Goal: Information Seeking & Learning: Learn about a topic

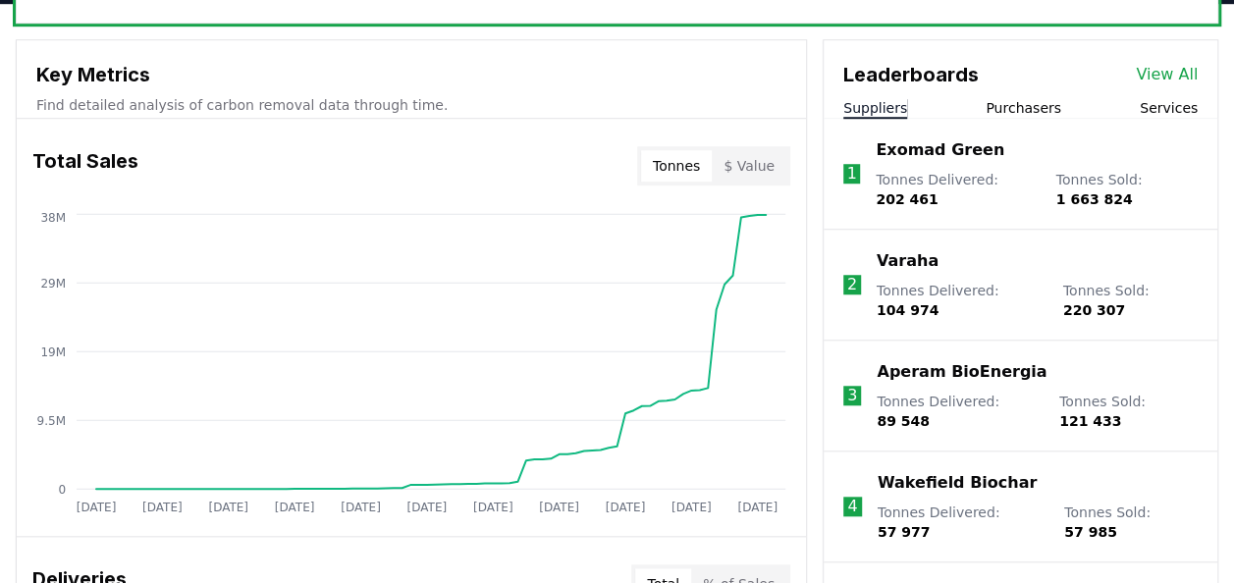
scroll to position [706, 0]
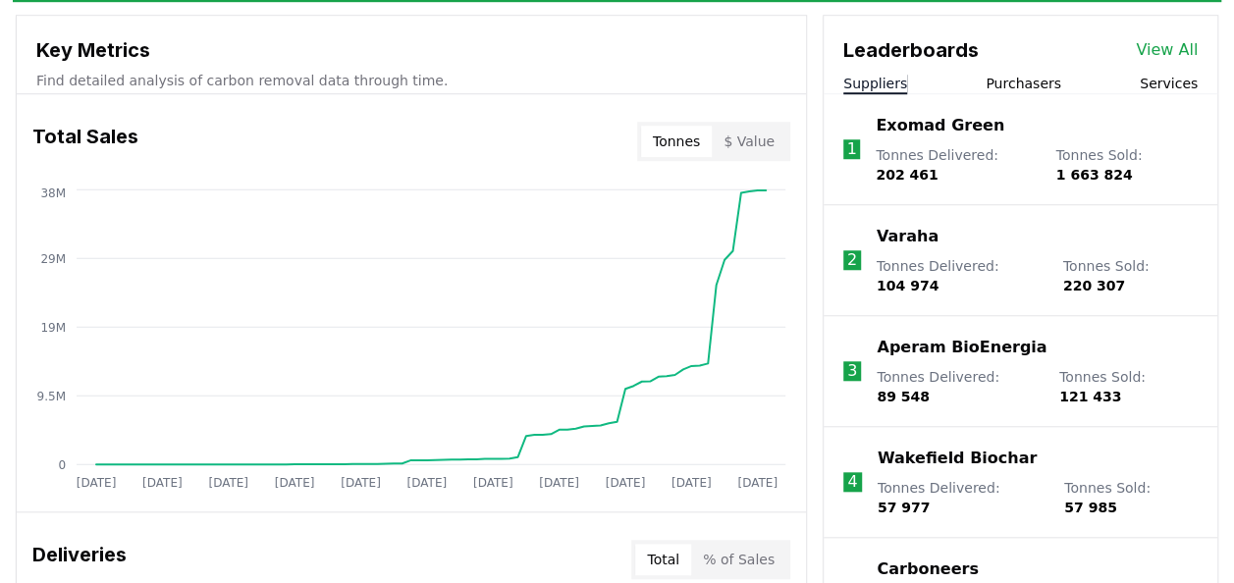
click at [1038, 89] on button "Purchasers" at bounding box center [1024, 84] width 76 height 20
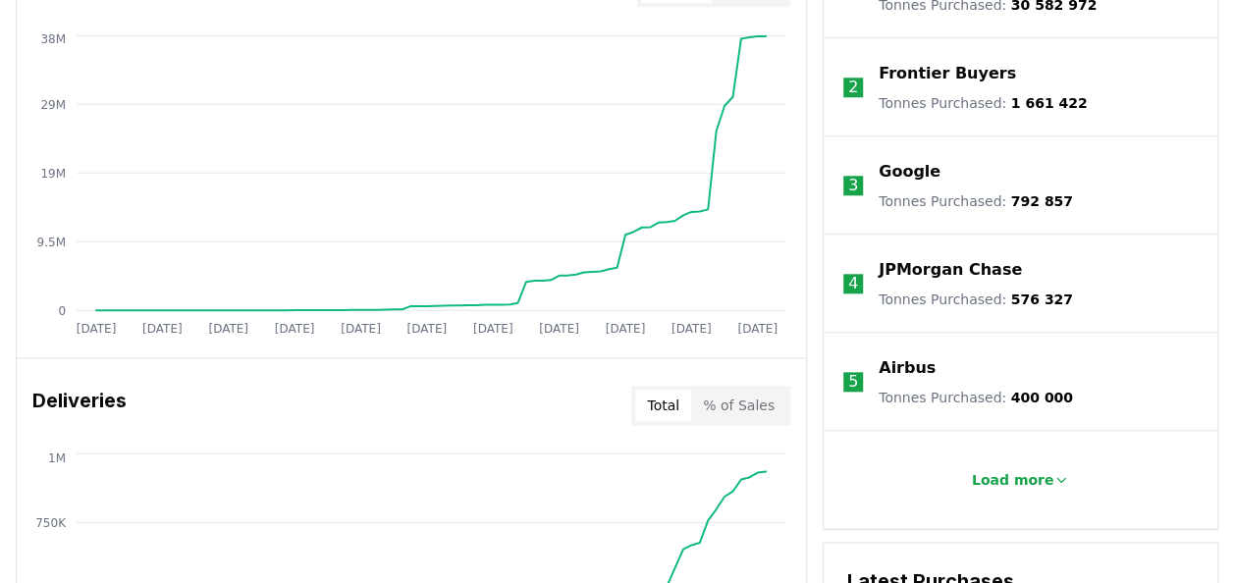
scroll to position [919, 0]
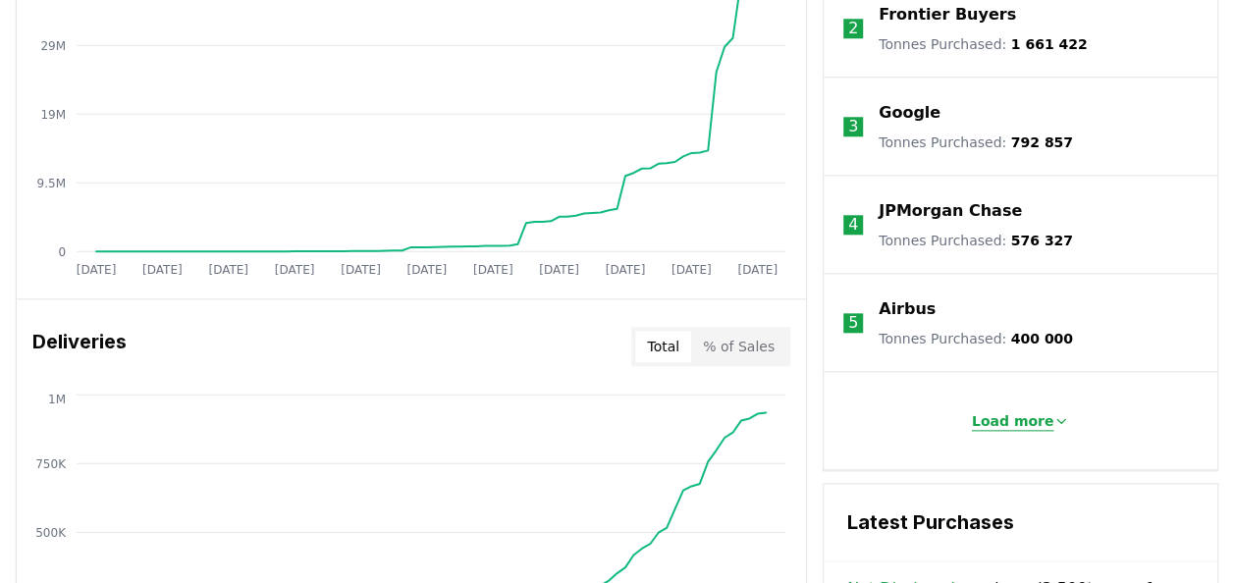
click at [1031, 431] on button "Load more" at bounding box center [1021, 421] width 130 height 39
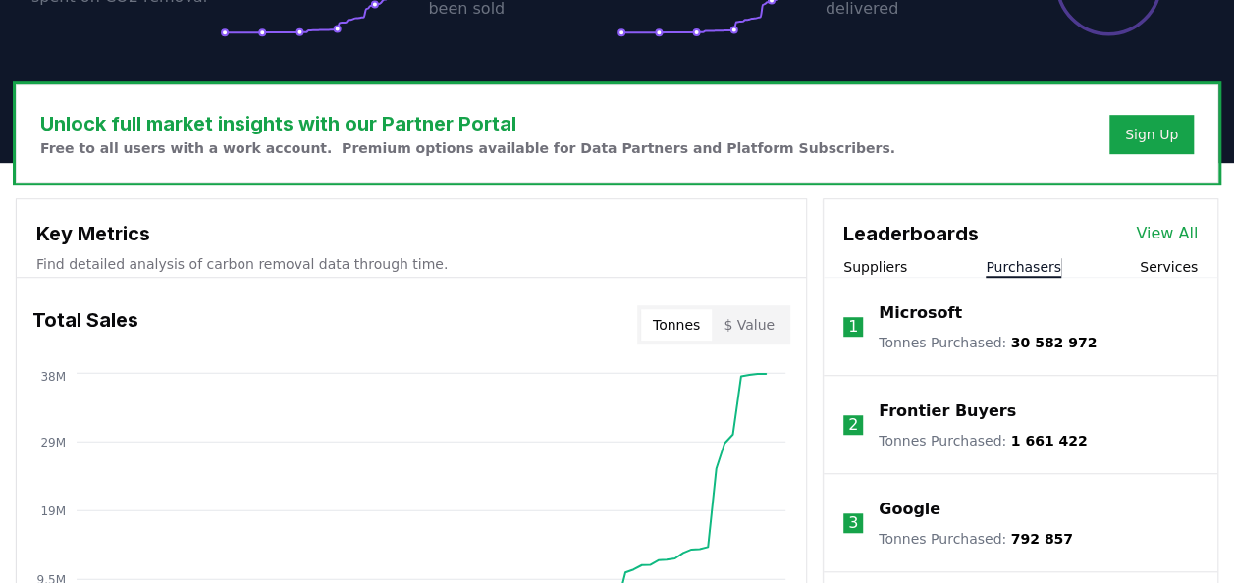
scroll to position [560, 0]
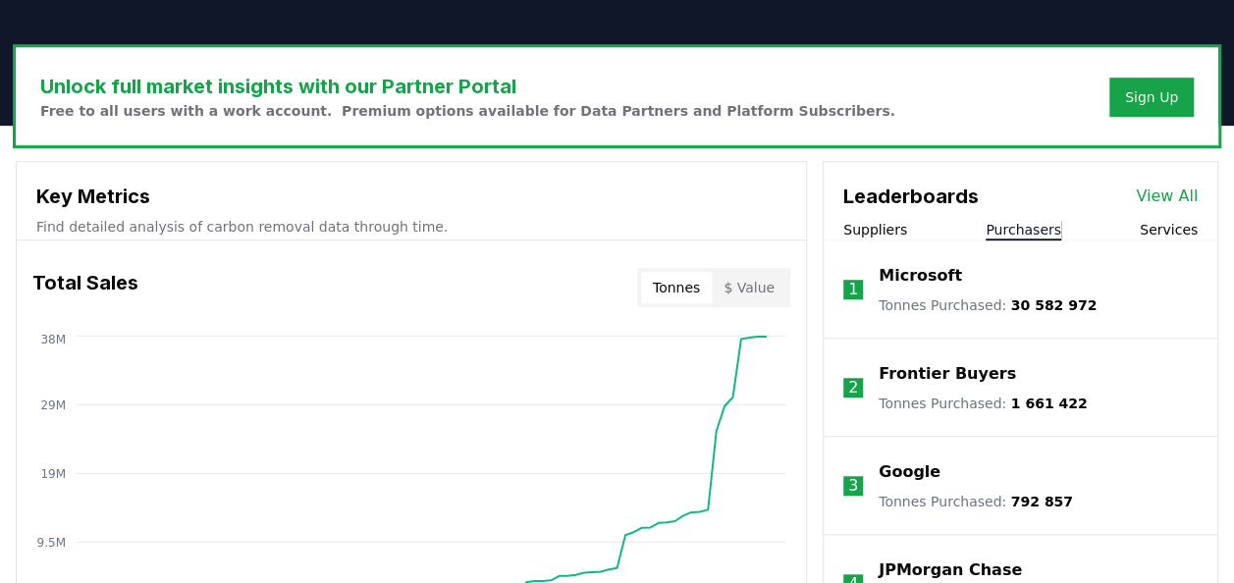
click at [1183, 199] on link "View All" at bounding box center [1167, 197] width 62 height 24
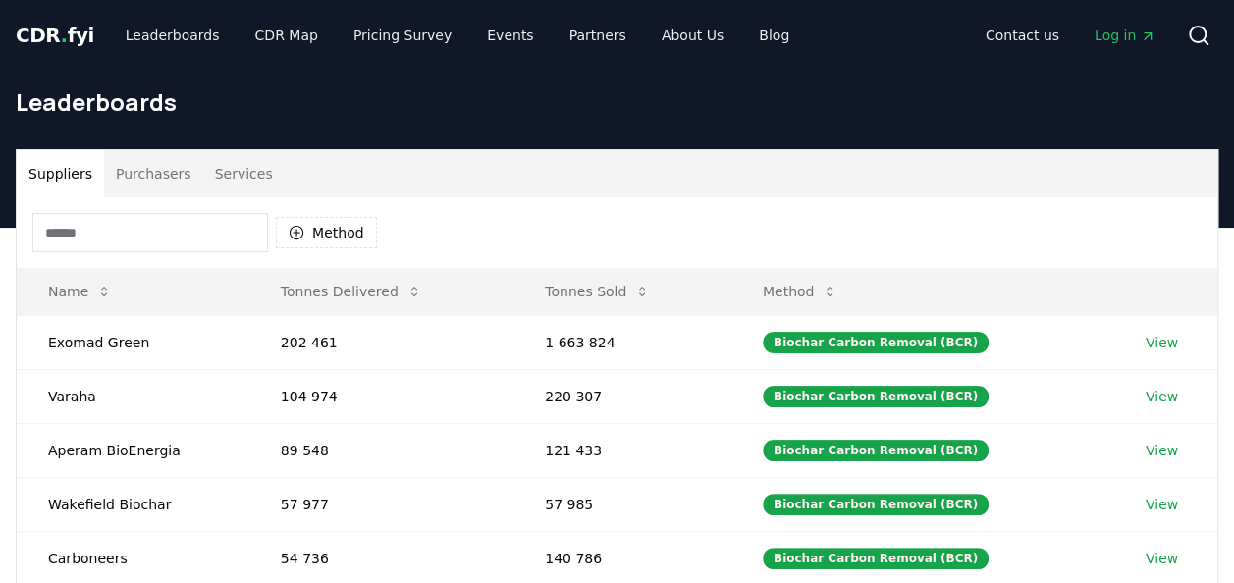
scroll to position [16, 0]
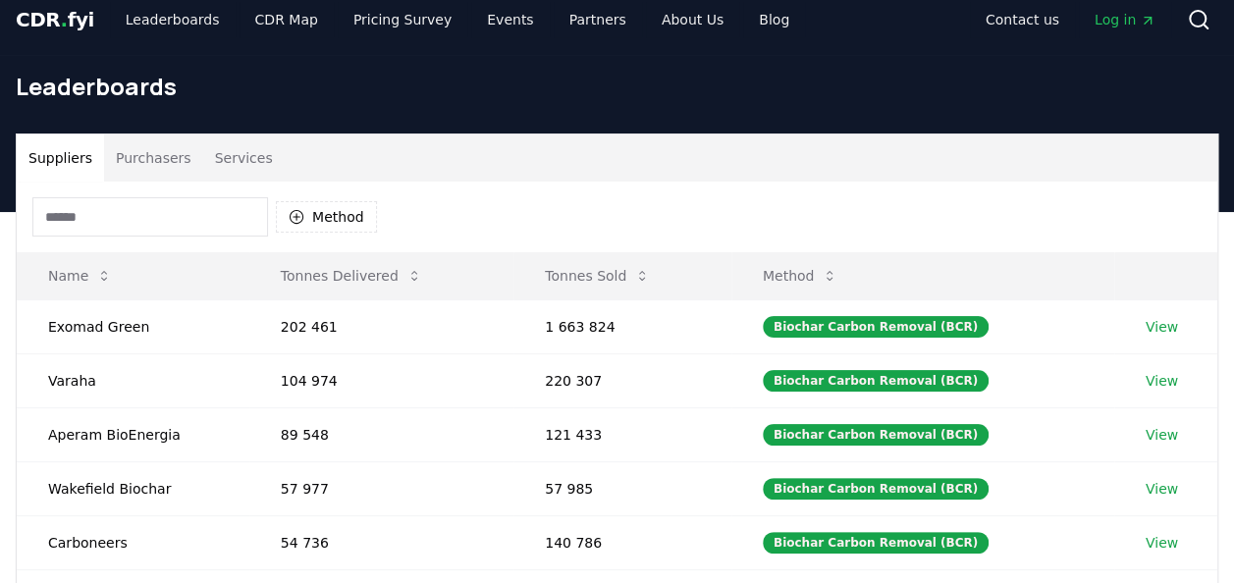
click at [139, 163] on button "Purchasers" at bounding box center [153, 158] width 99 height 47
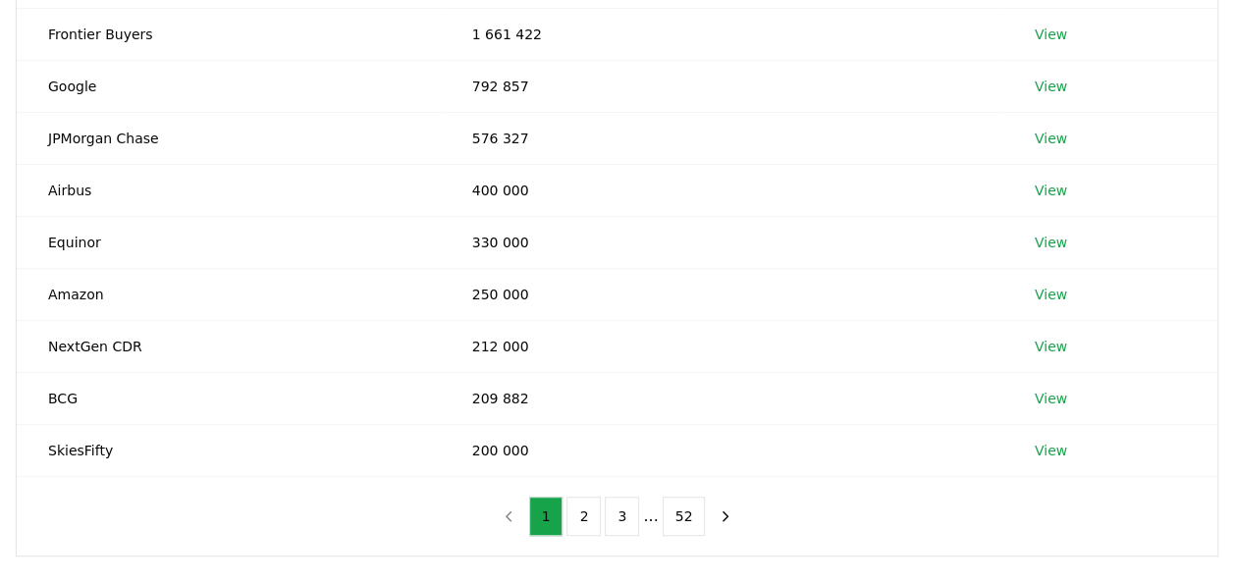
scroll to position [363, 0]
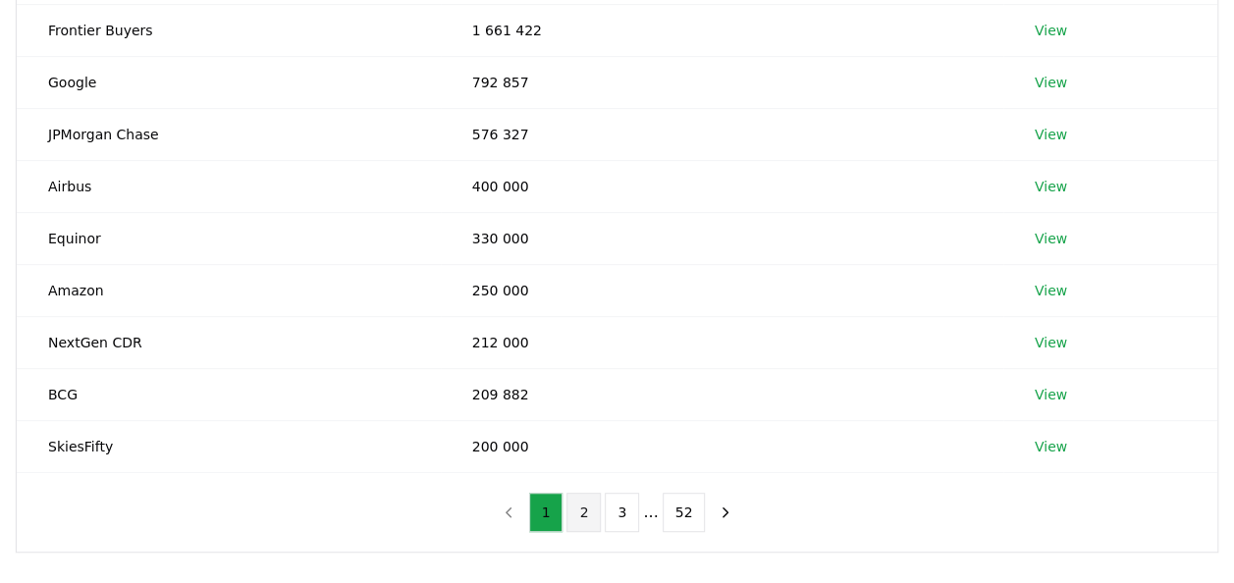
click at [589, 520] on button "2" at bounding box center [584, 512] width 34 height 39
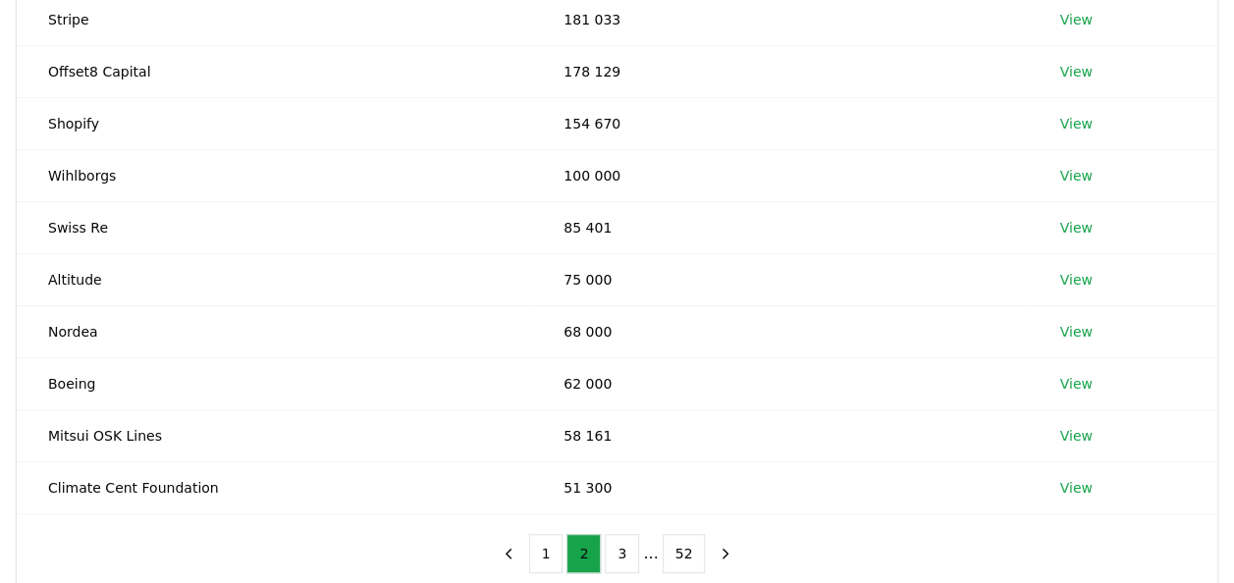
scroll to position [355, 0]
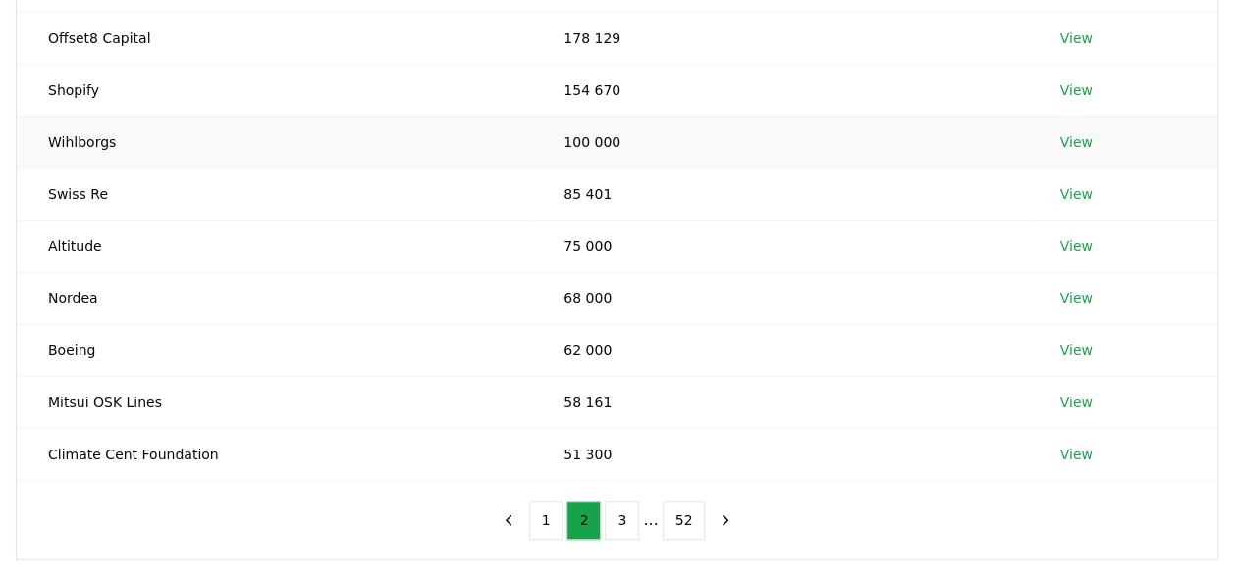
click at [1068, 142] on link "View" at bounding box center [1077, 143] width 32 height 20
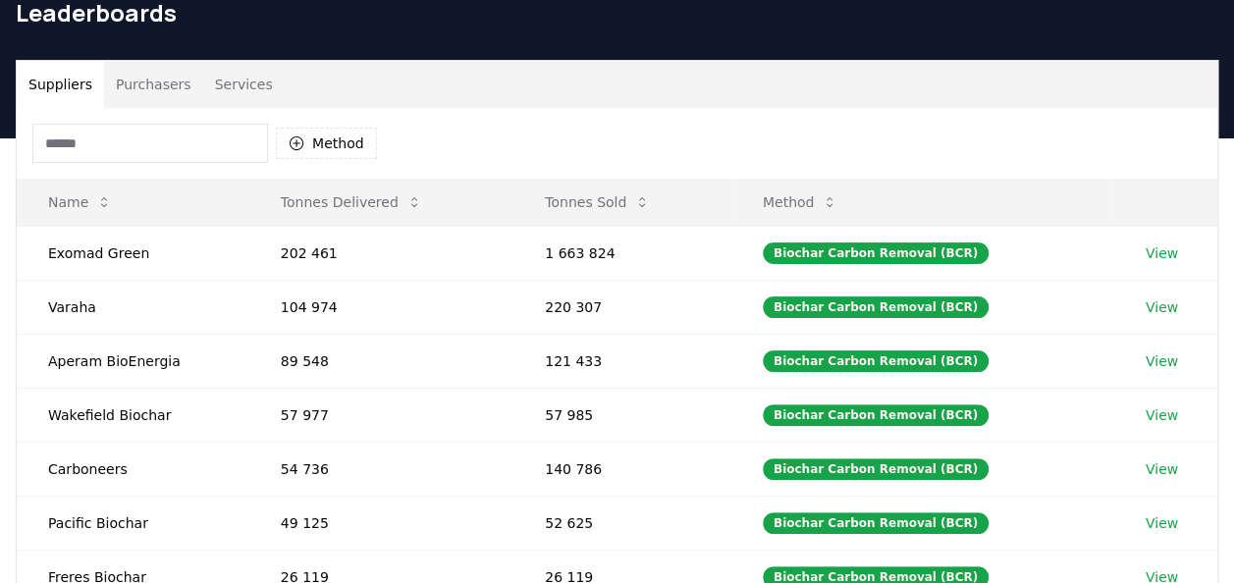
scroll to position [67, 0]
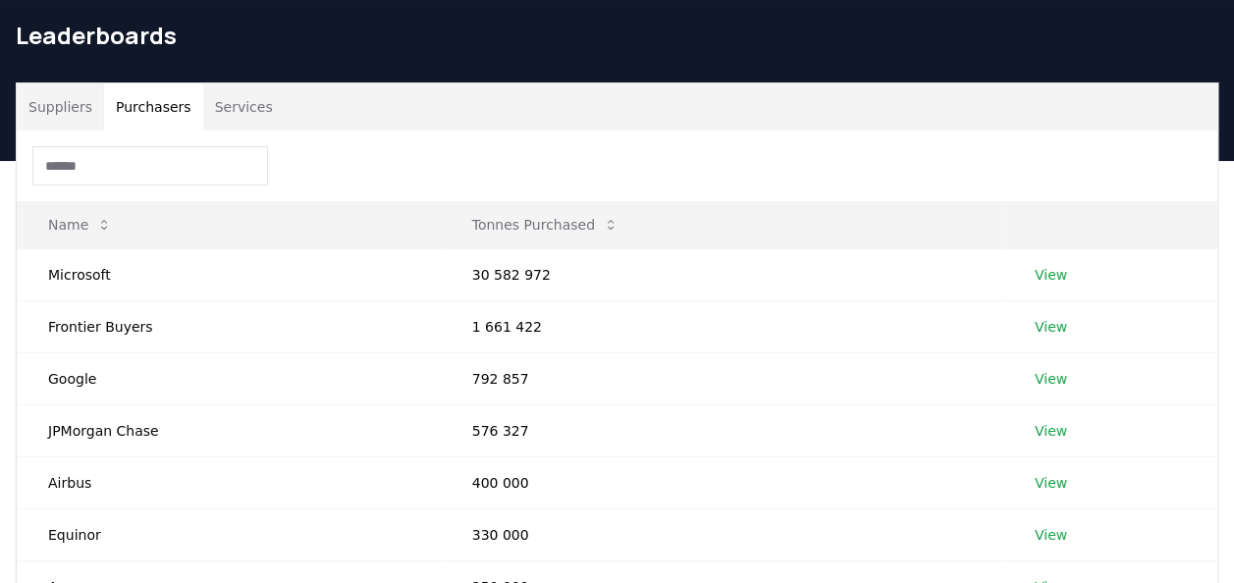
click at [167, 105] on button "Purchasers" at bounding box center [153, 106] width 99 height 47
click at [157, 165] on input at bounding box center [150, 165] width 236 height 39
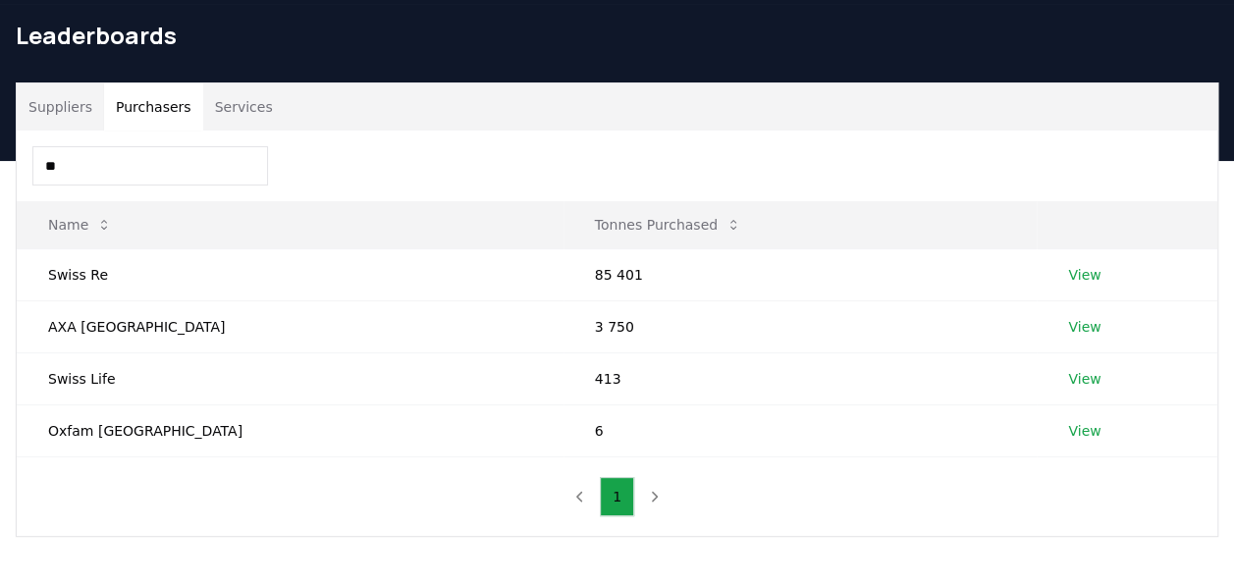
type input "*"
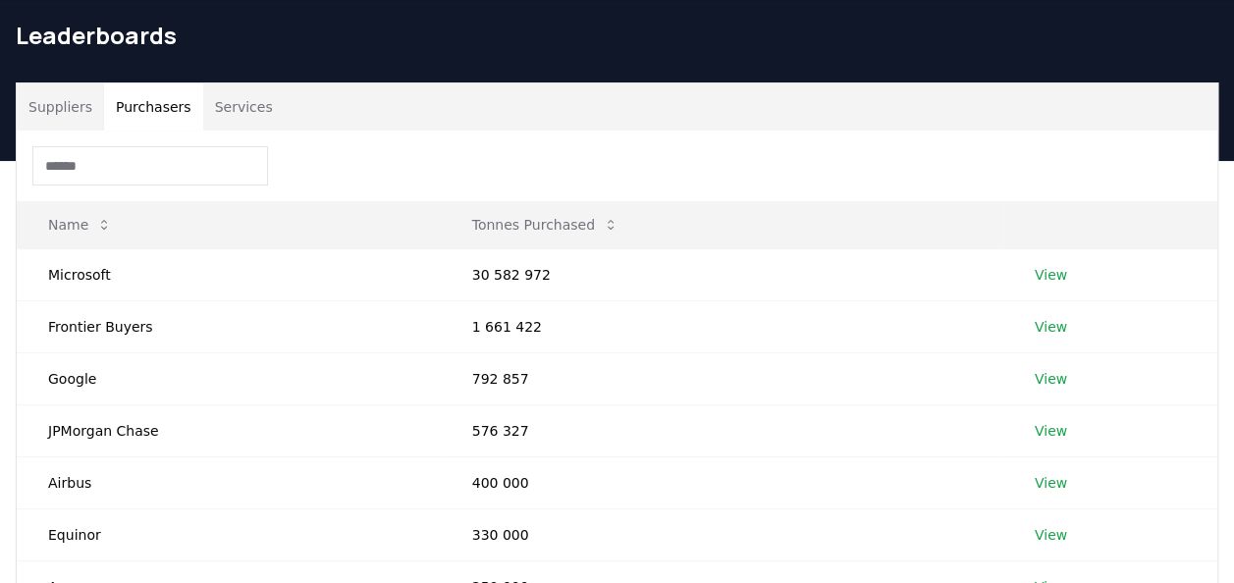
scroll to position [577, 0]
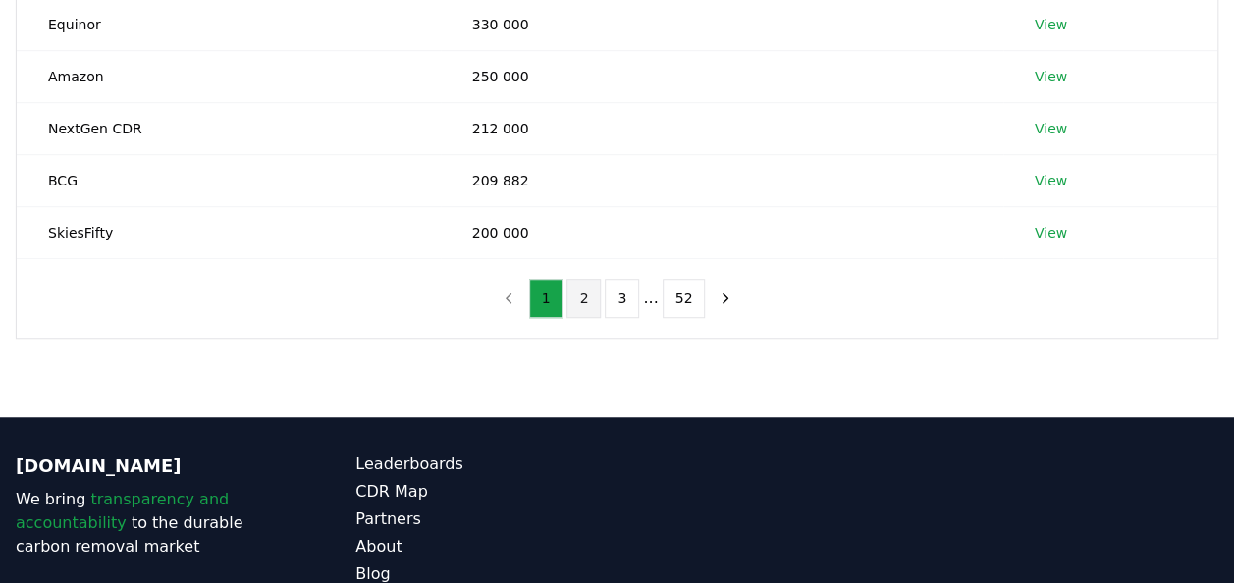
click at [577, 298] on button "2" at bounding box center [584, 298] width 34 height 39
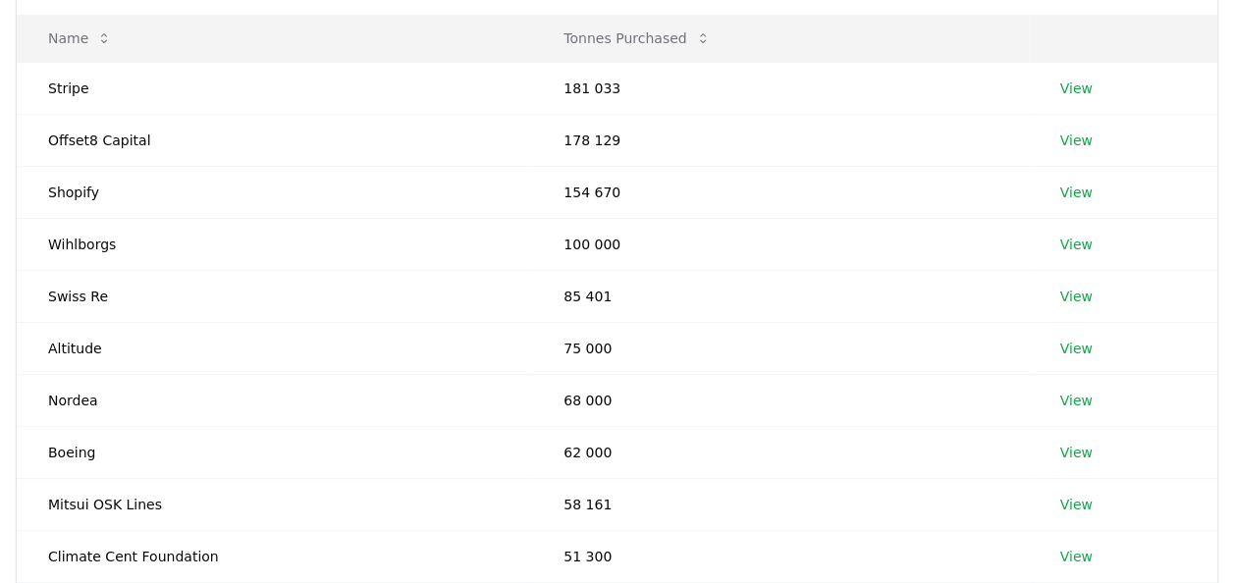
scroll to position [261, 0]
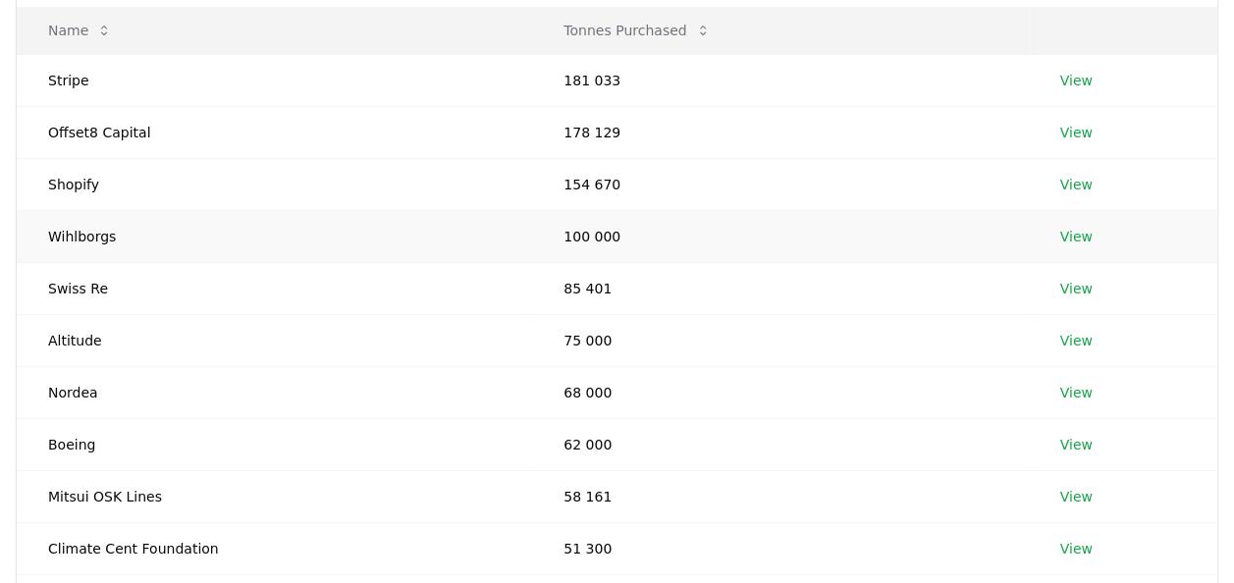
click at [1072, 240] on link "View" at bounding box center [1077, 237] width 32 height 20
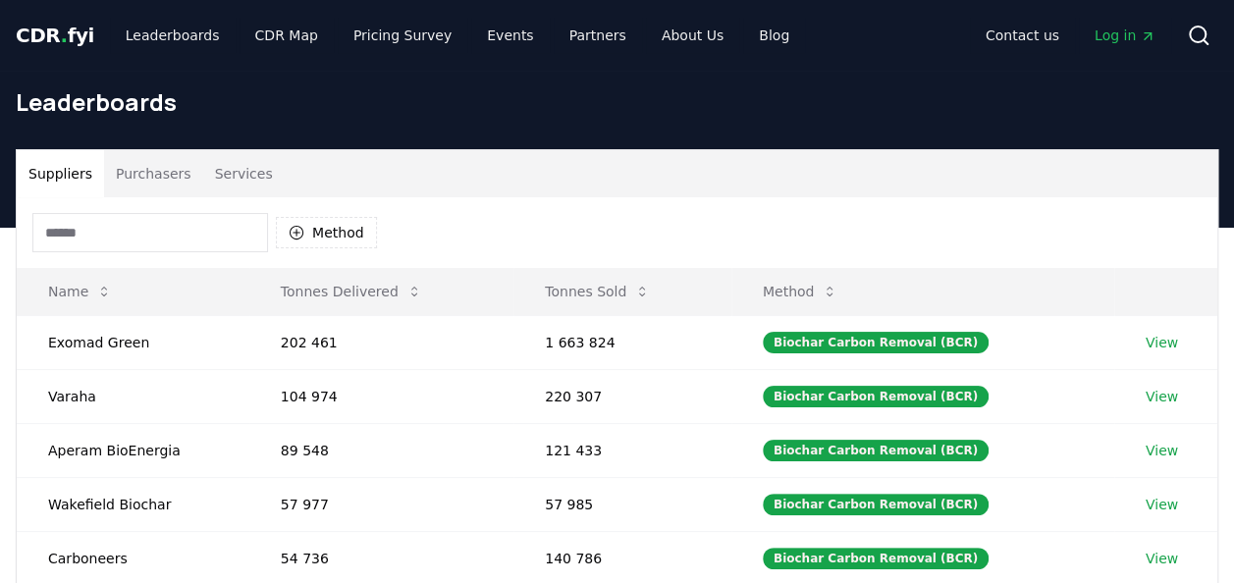
click at [144, 175] on button "Purchasers" at bounding box center [153, 173] width 99 height 47
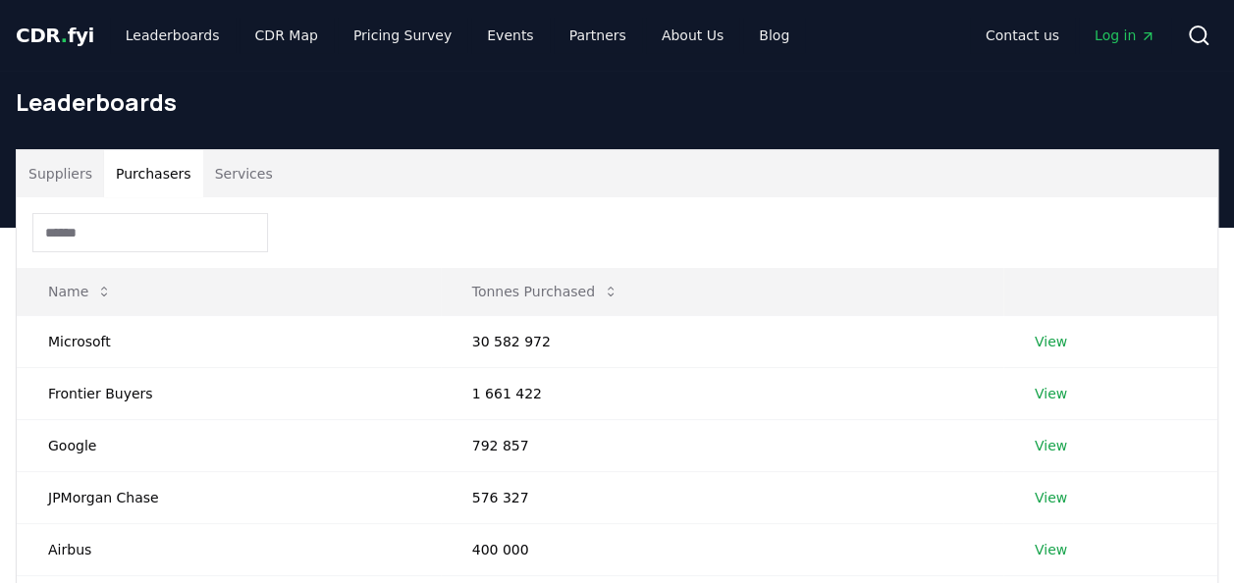
scroll to position [510, 0]
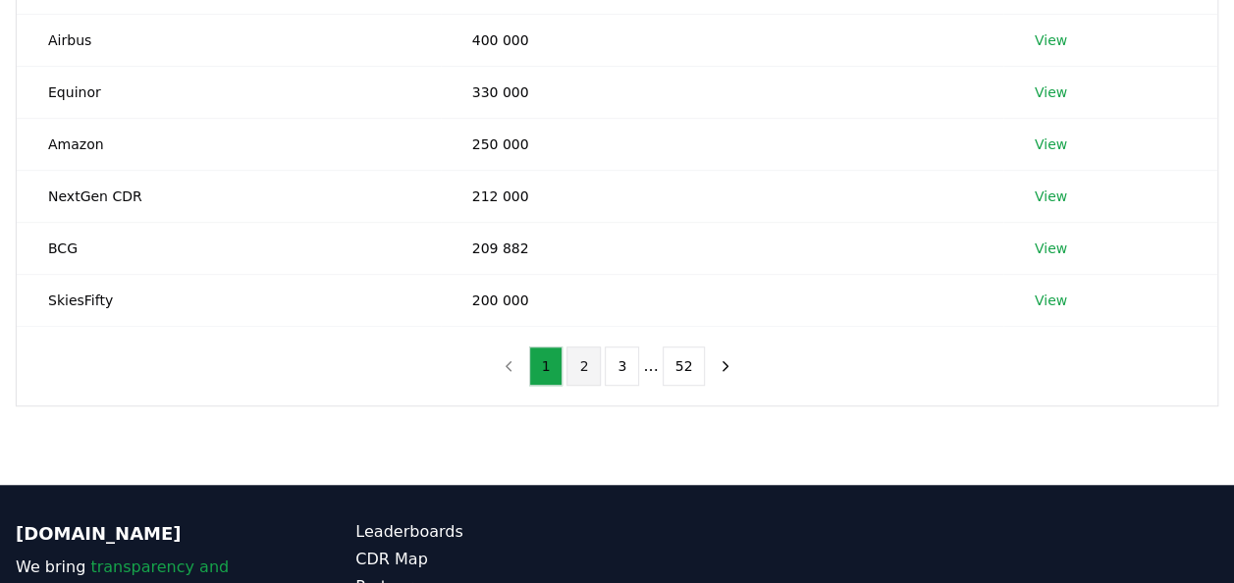
click at [589, 365] on button "2" at bounding box center [584, 366] width 34 height 39
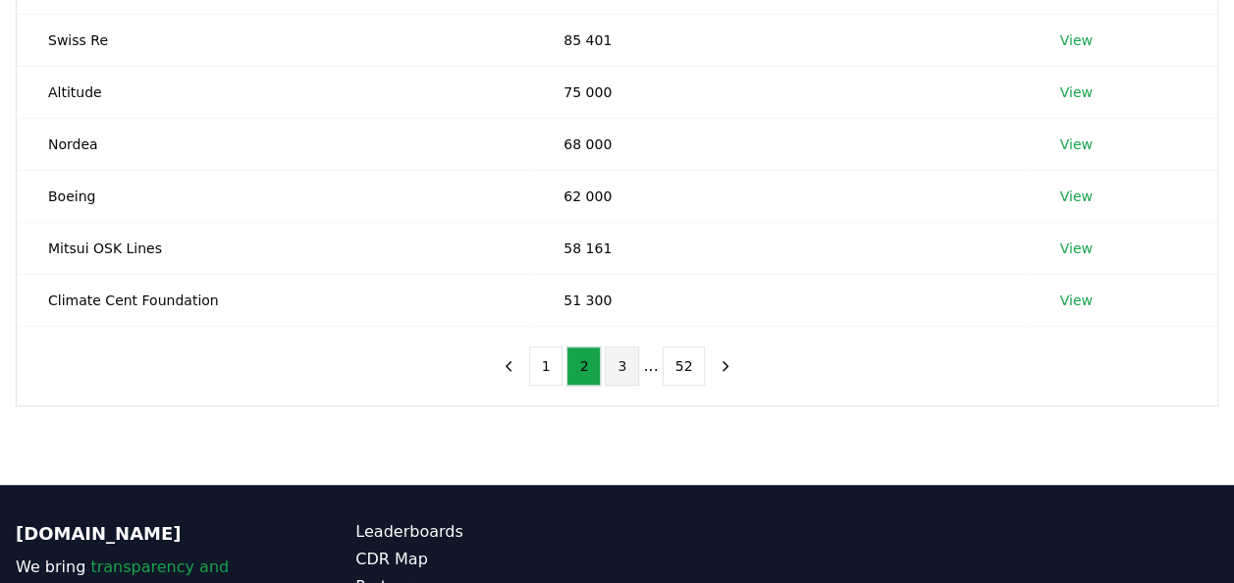
click at [624, 361] on button "3" at bounding box center [622, 366] width 34 height 39
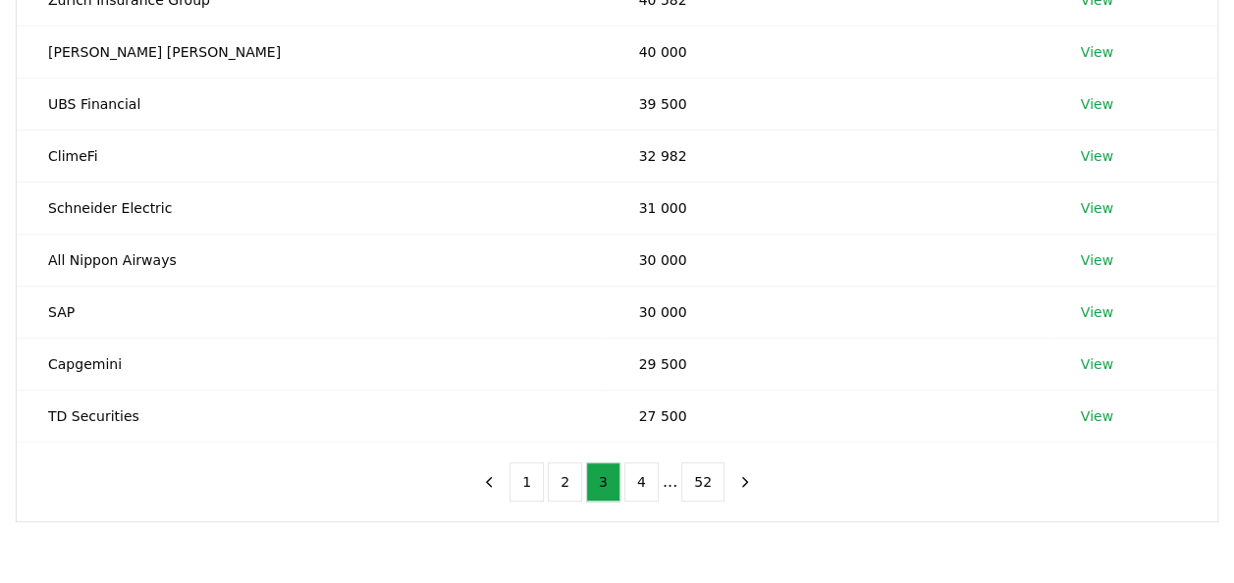
scroll to position [401, 0]
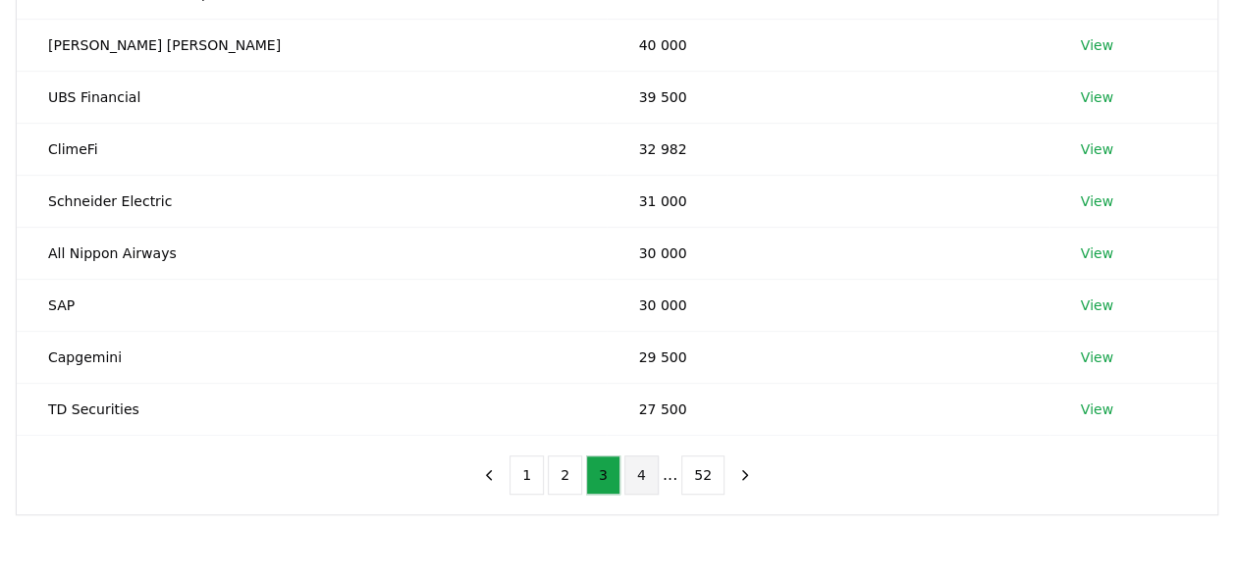
click at [640, 472] on button "4" at bounding box center [642, 475] width 34 height 39
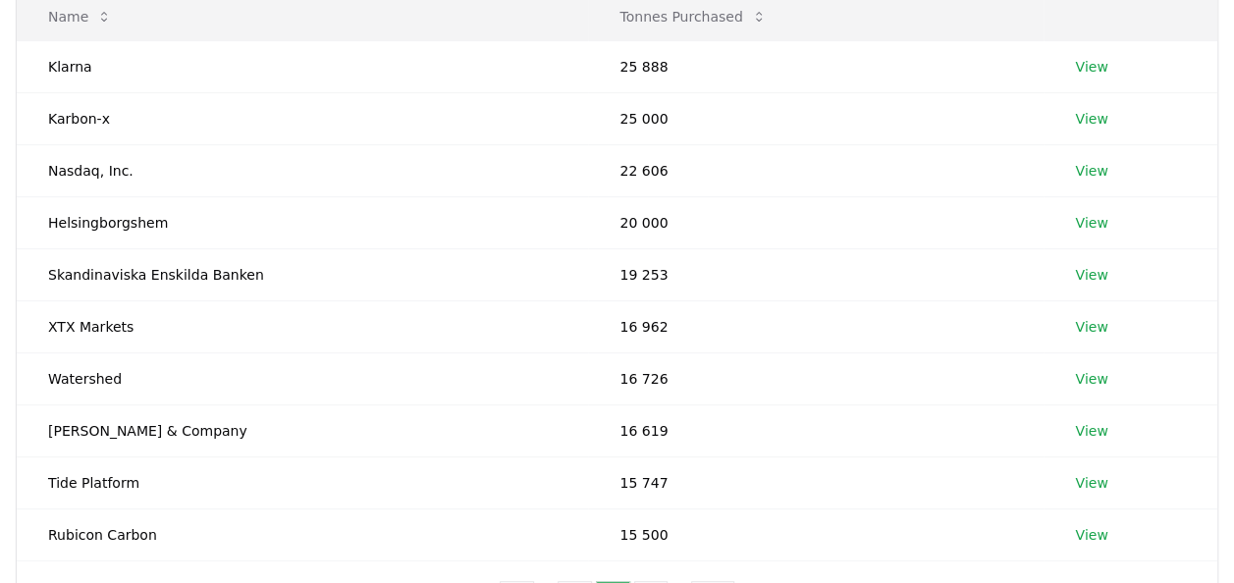
scroll to position [278, 0]
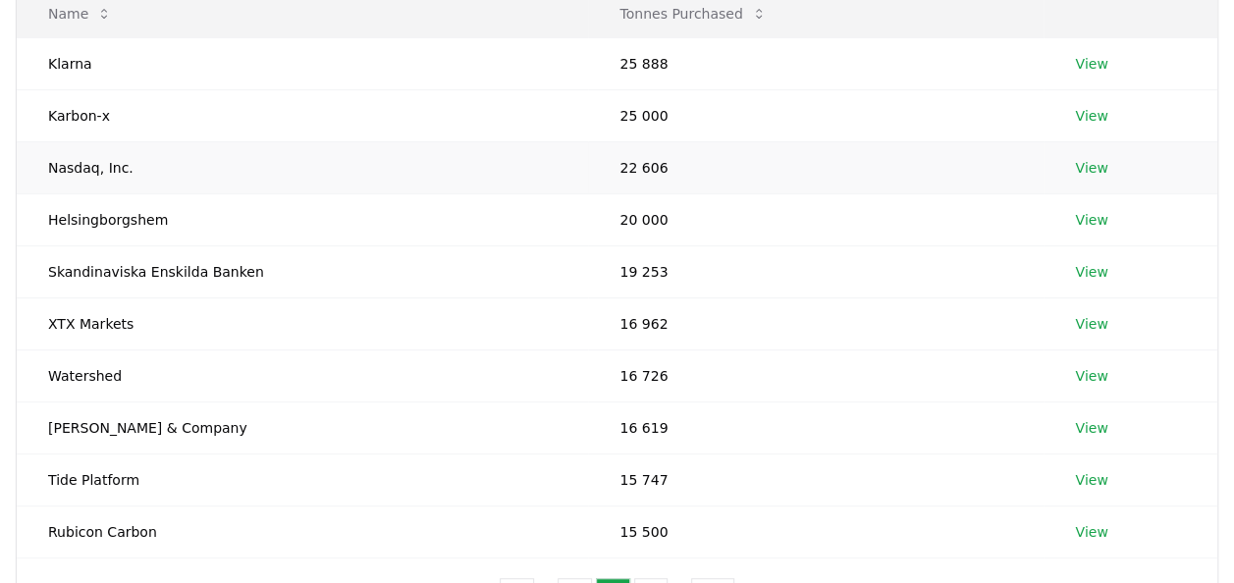
click at [1092, 175] on link "View" at bounding box center [1091, 168] width 32 height 20
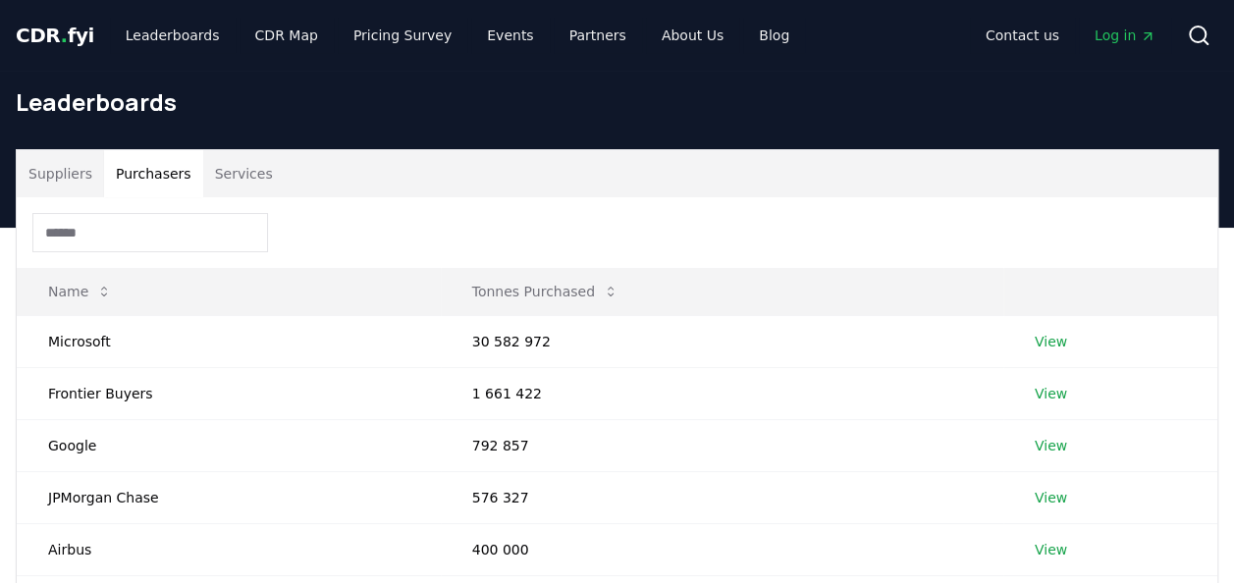
click at [159, 186] on button "Purchasers" at bounding box center [153, 173] width 99 height 47
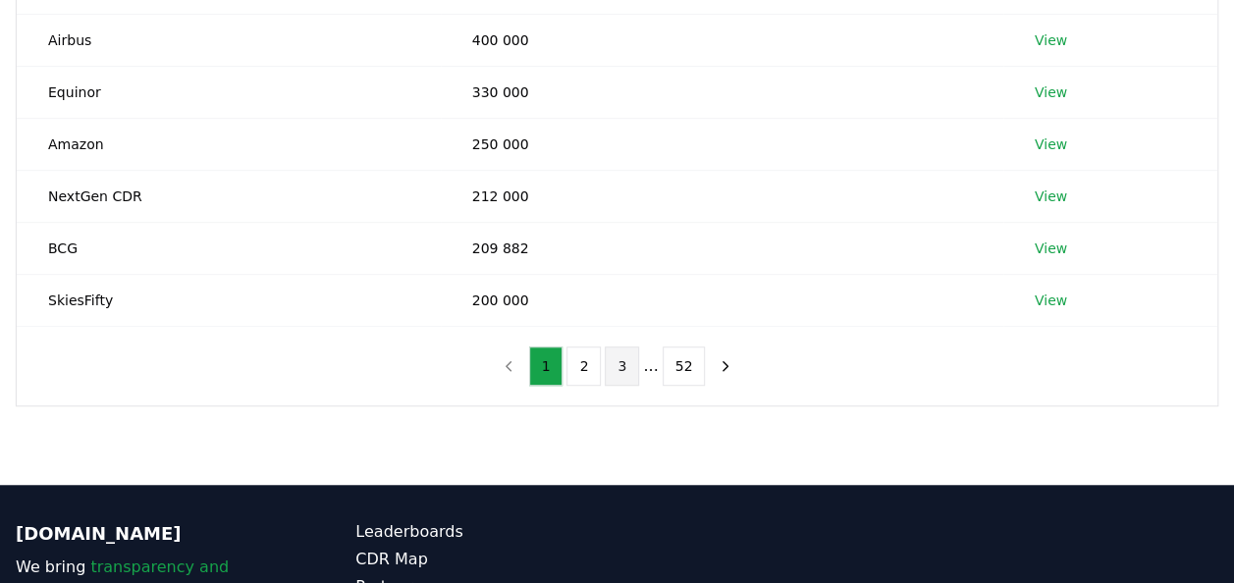
click at [628, 366] on button "3" at bounding box center [622, 366] width 34 height 39
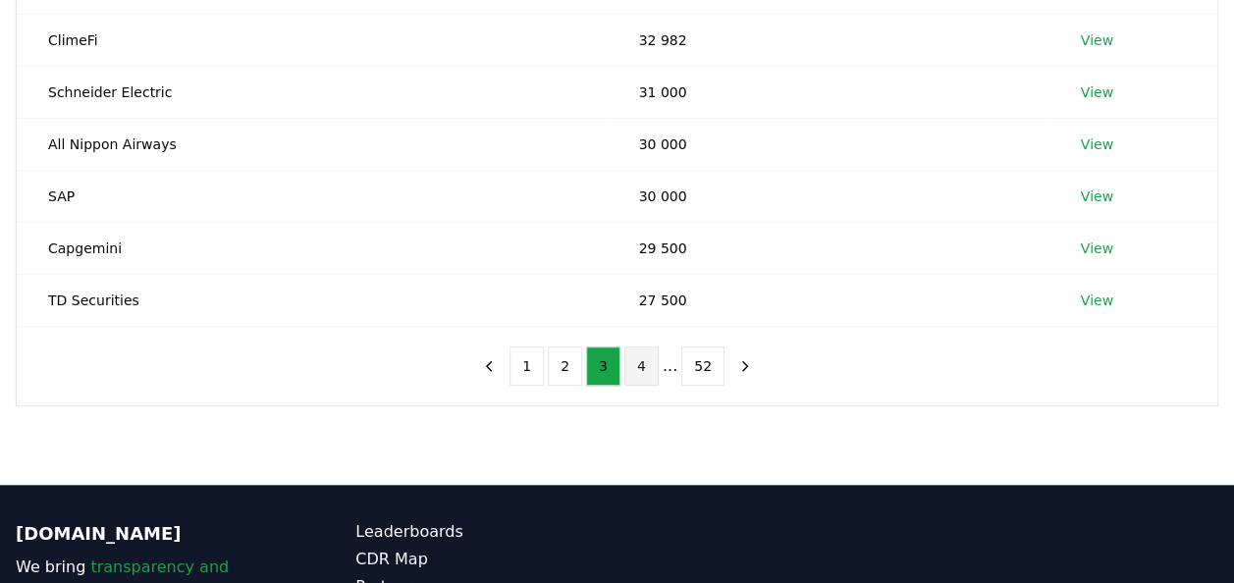
click at [644, 366] on button "4" at bounding box center [642, 366] width 34 height 39
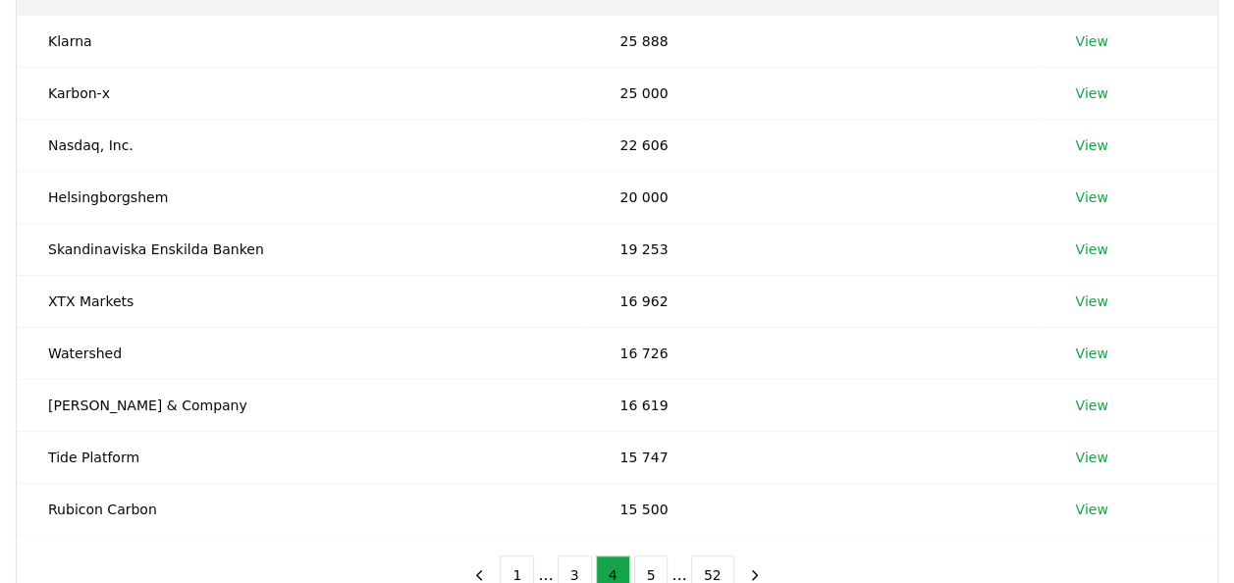
scroll to position [301, 0]
click at [1087, 198] on link "View" at bounding box center [1091, 197] width 32 height 20
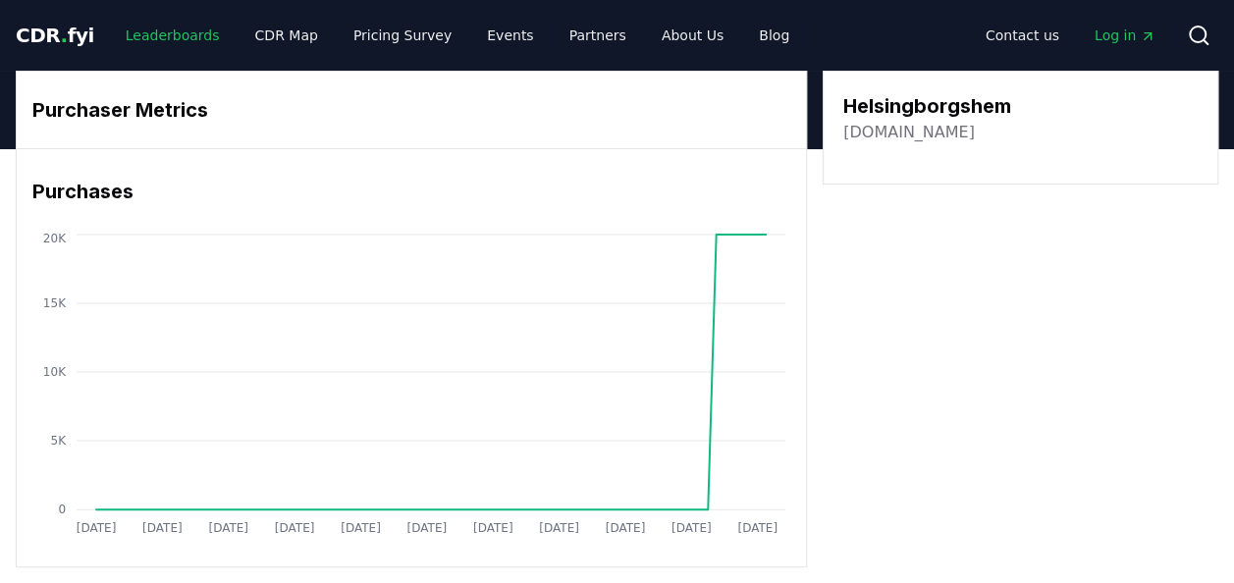
click at [171, 44] on link "Leaderboards" at bounding box center [173, 35] width 126 height 35
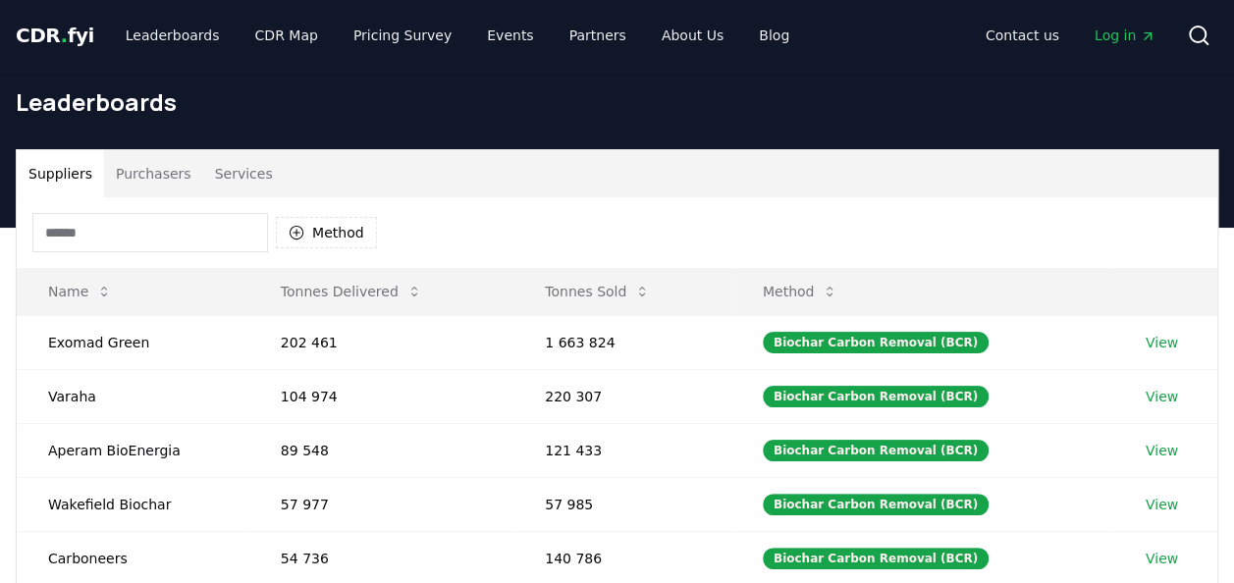
click at [136, 176] on button "Purchasers" at bounding box center [153, 173] width 99 height 47
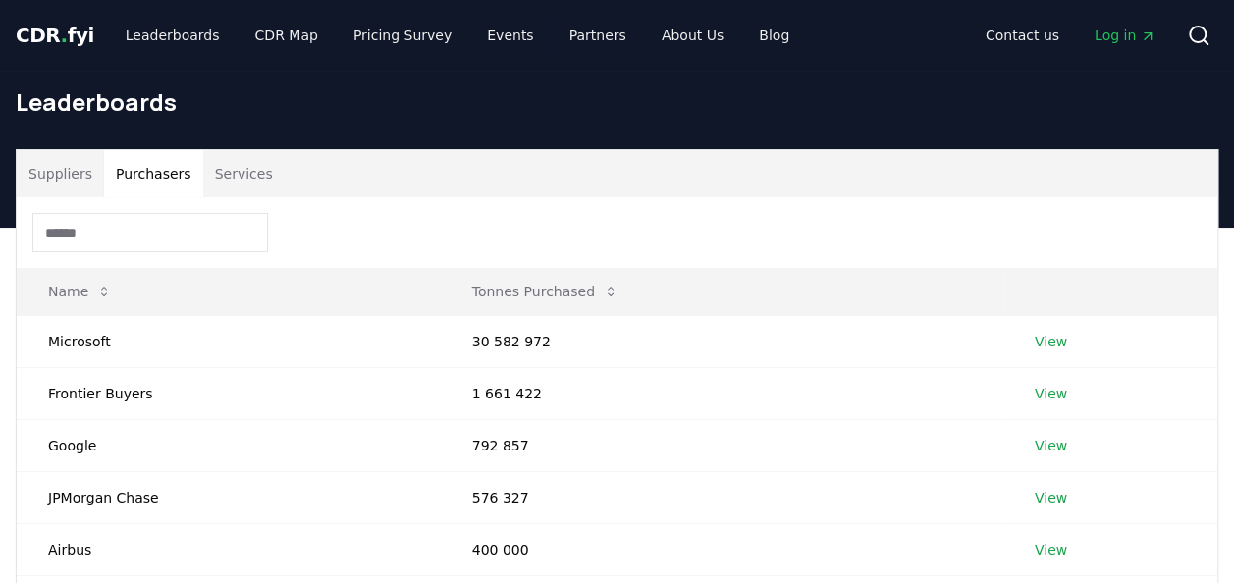
scroll to position [510, 0]
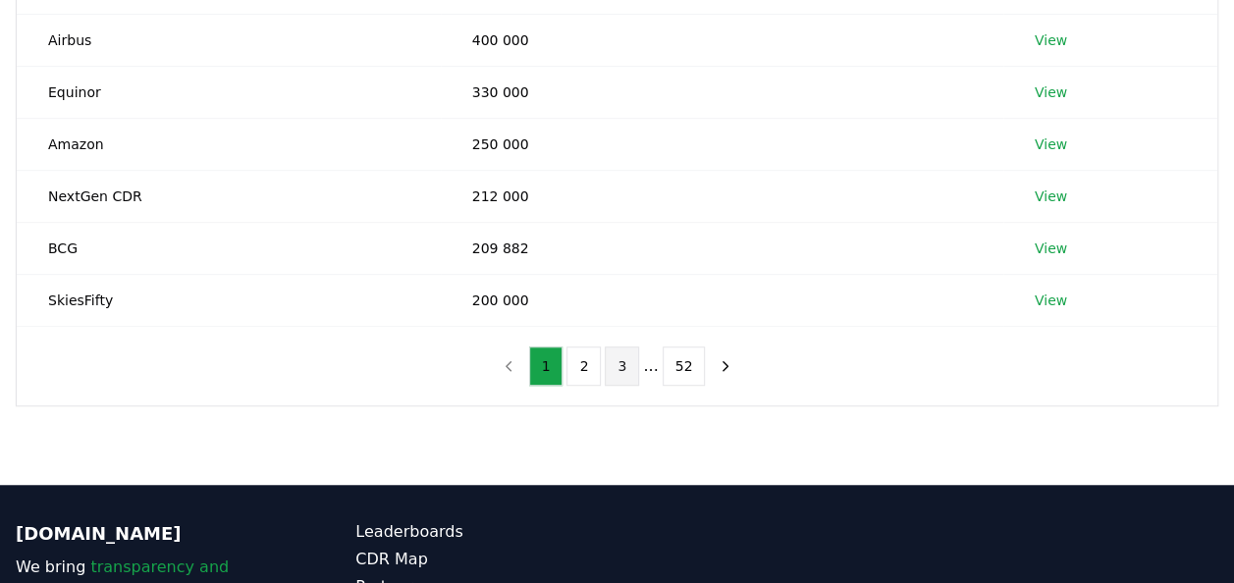
click at [625, 369] on button "3" at bounding box center [622, 366] width 34 height 39
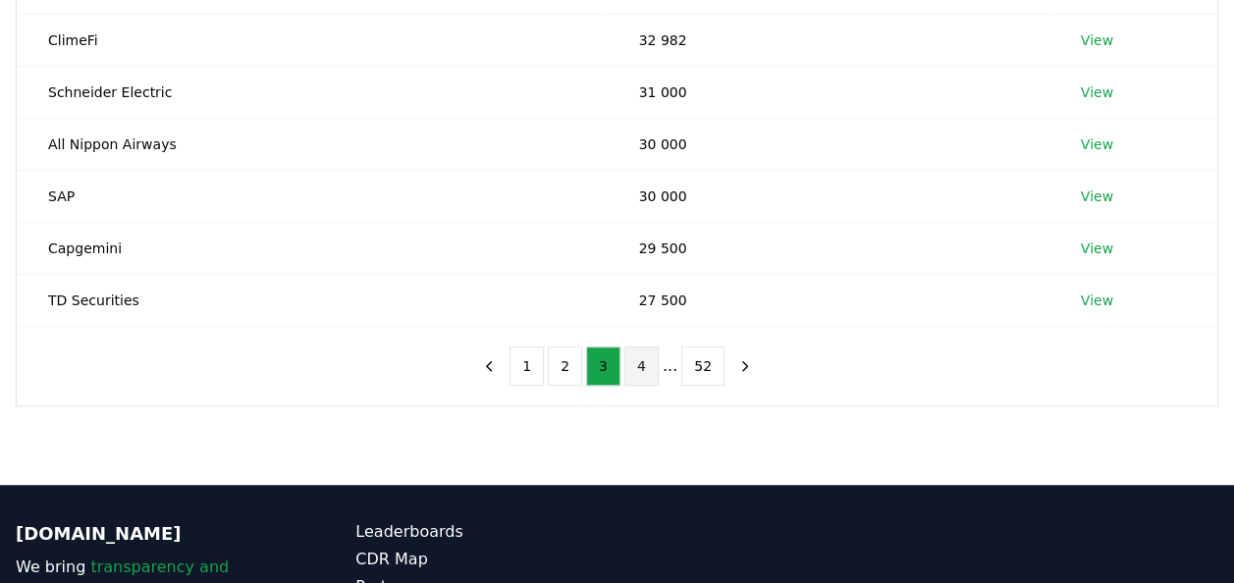
click at [646, 370] on button "4" at bounding box center [642, 366] width 34 height 39
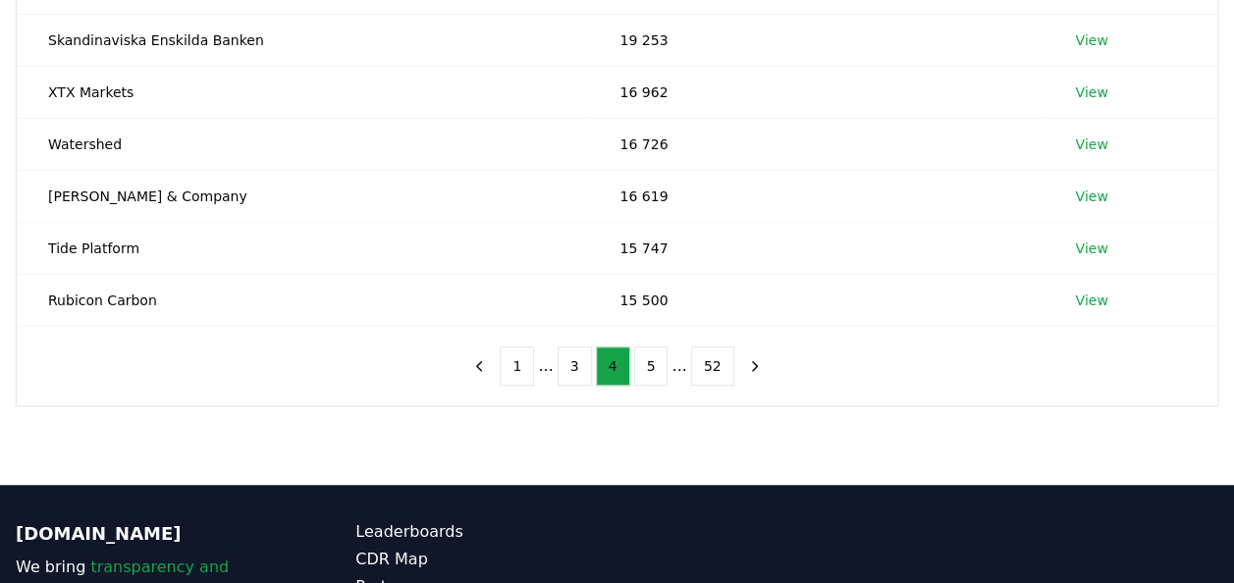
click at [646, 370] on button "5" at bounding box center [651, 366] width 34 height 39
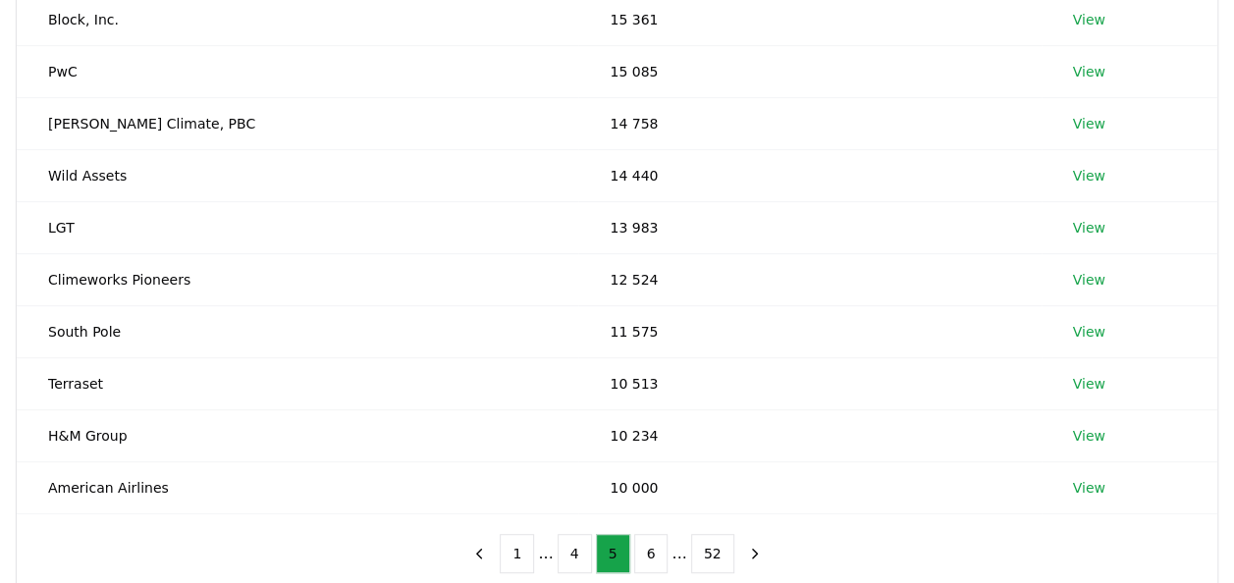
scroll to position [0, 0]
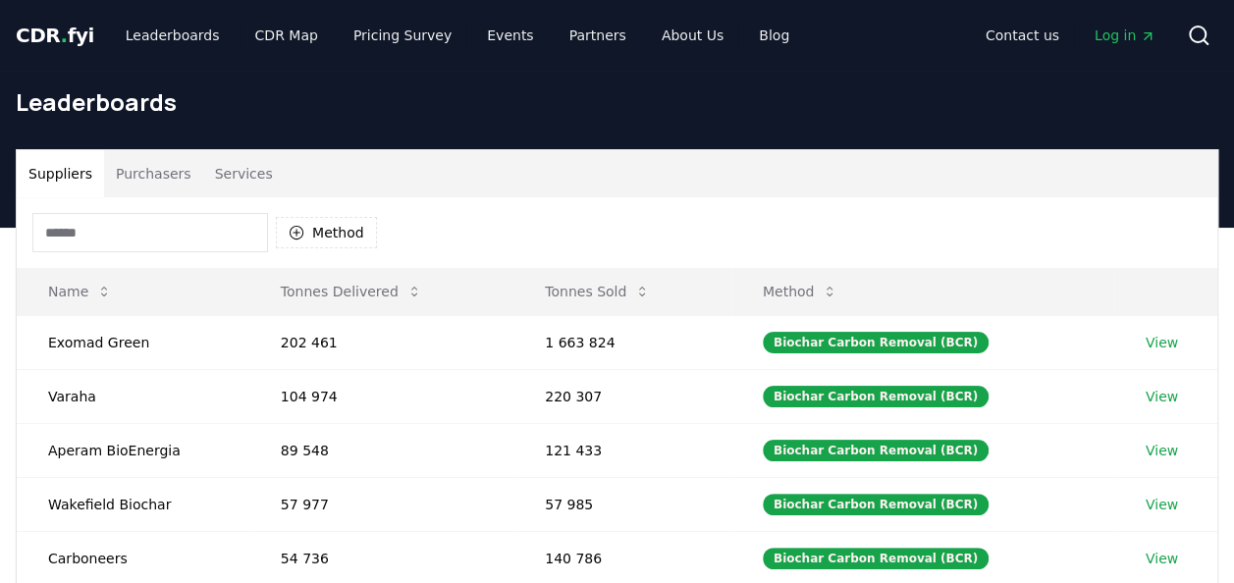
click at [69, 172] on button "Suppliers" at bounding box center [60, 173] width 87 height 47
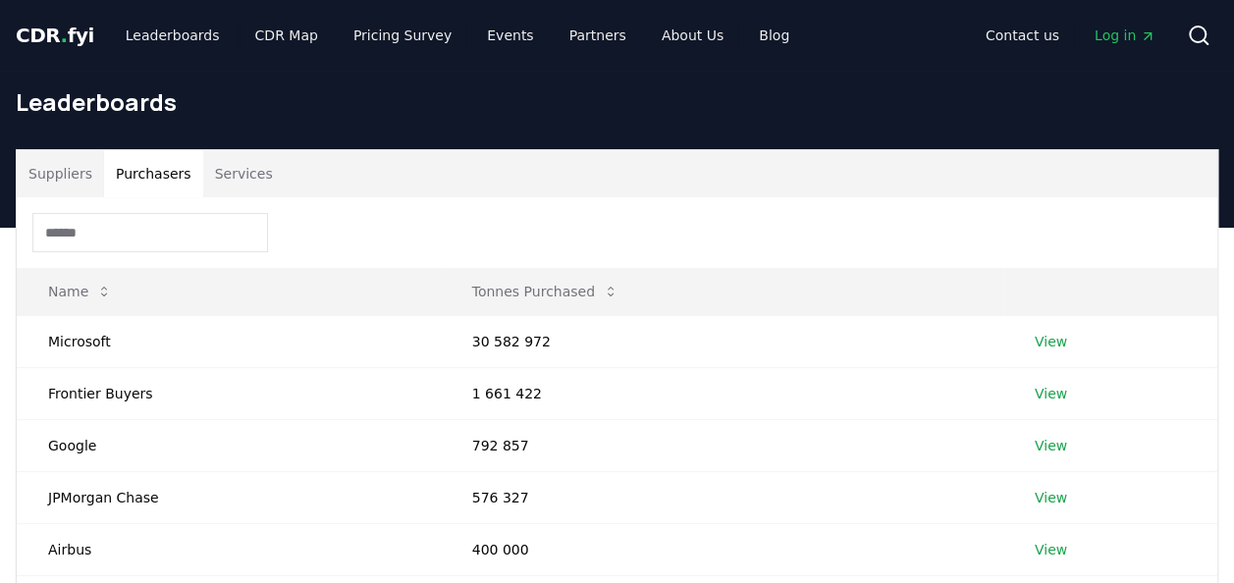
click at [159, 177] on button "Purchasers" at bounding box center [153, 173] width 99 height 47
click at [145, 240] on input at bounding box center [150, 232] width 236 height 39
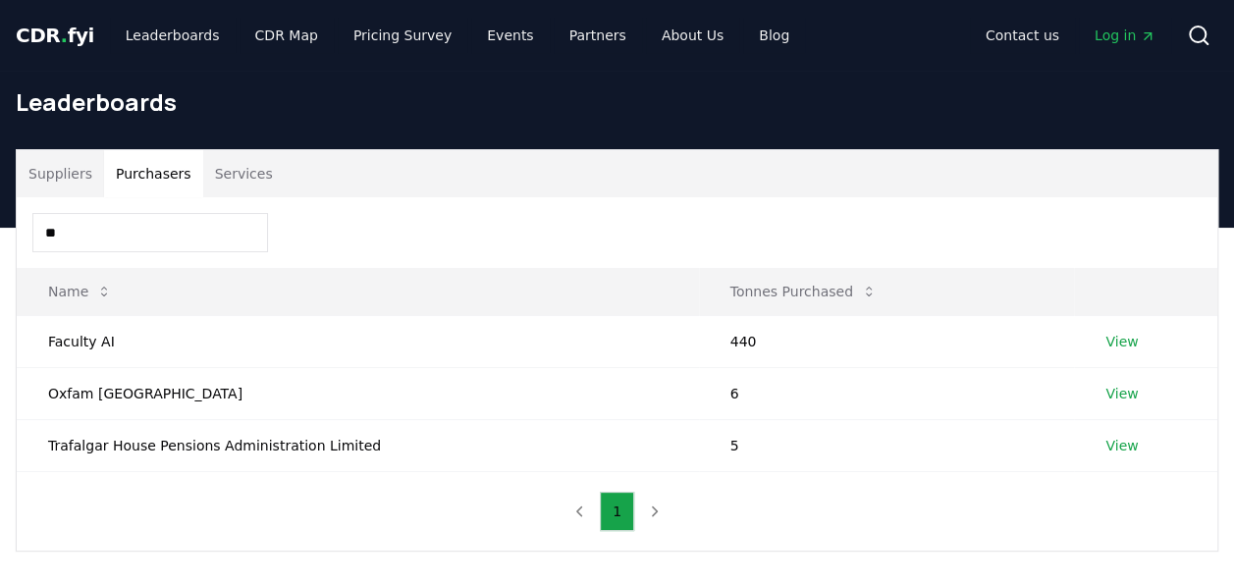
type input "*"
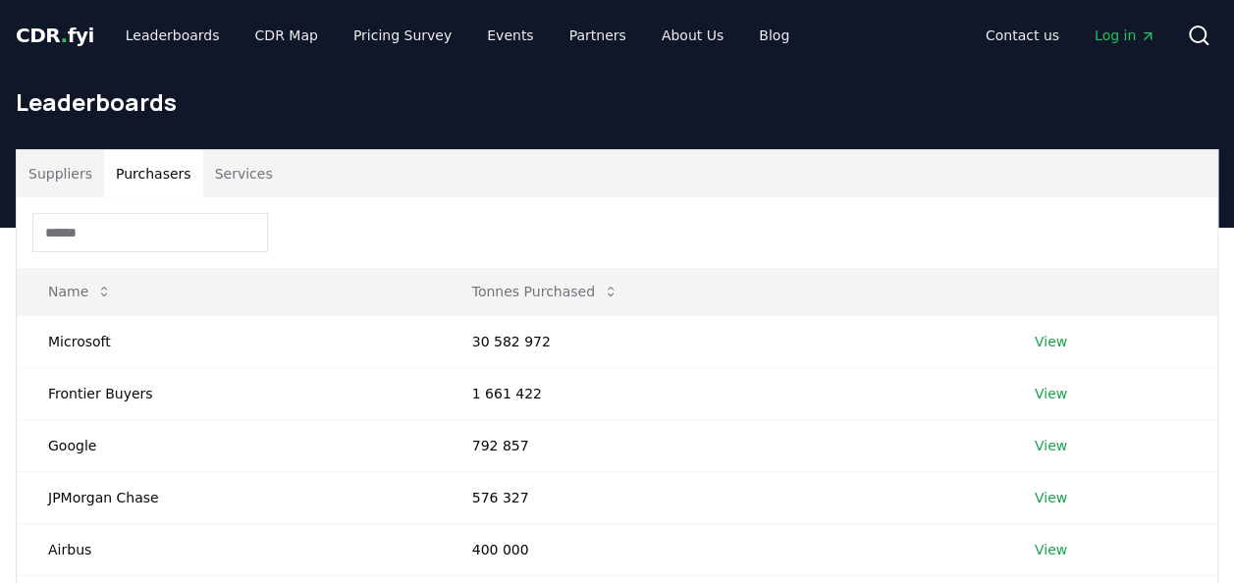
click at [84, 233] on input at bounding box center [150, 232] width 236 height 39
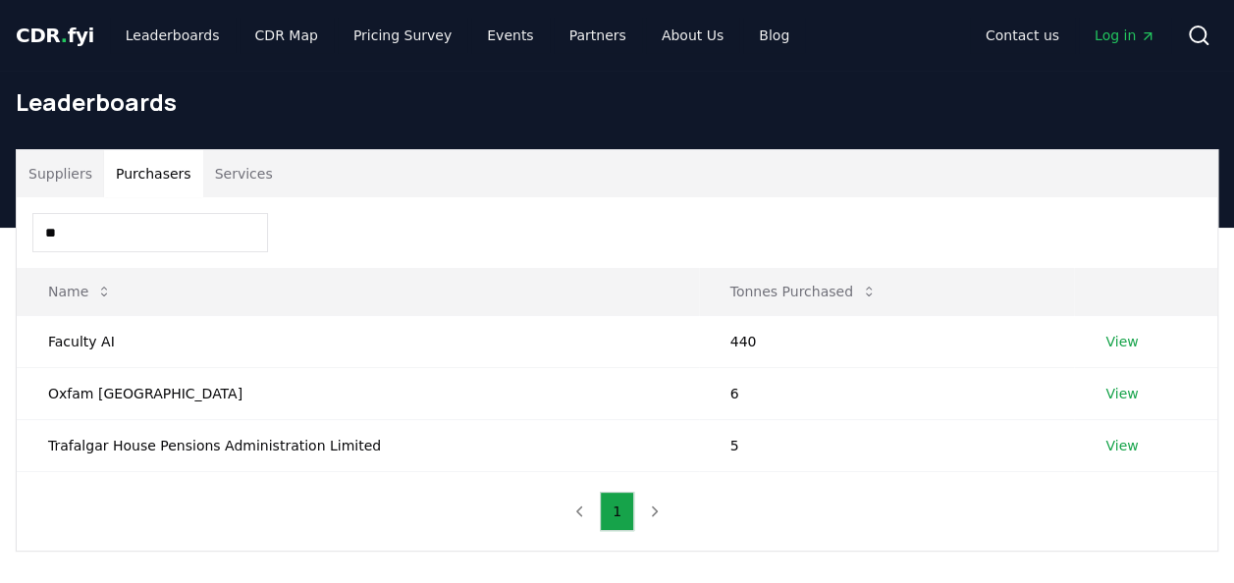
type input "*"
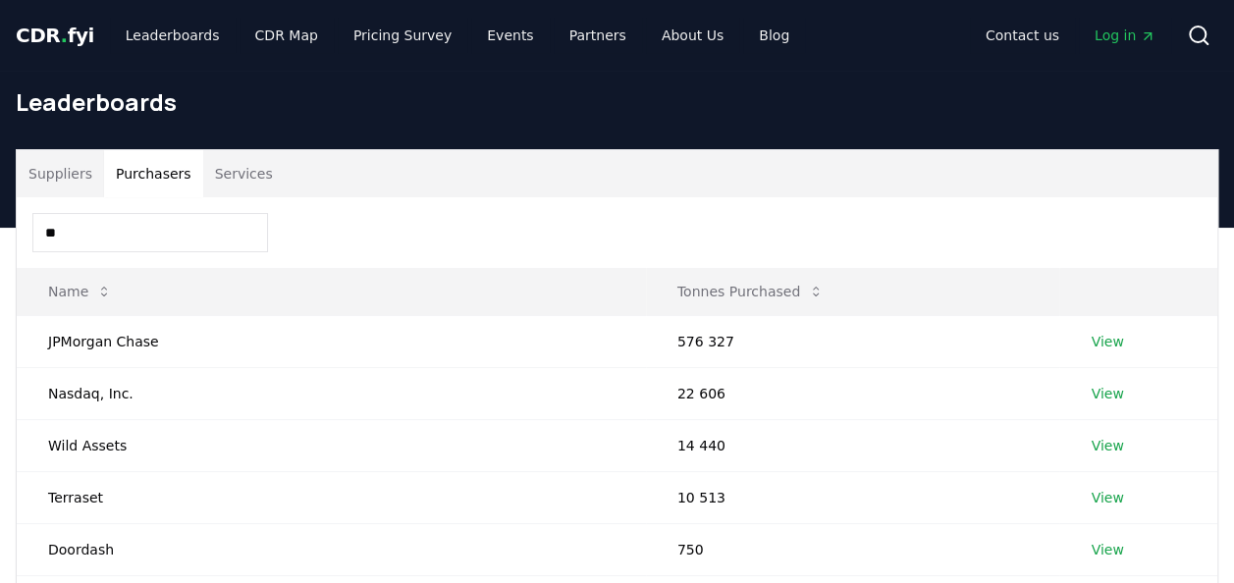
type input "*"
